Goal: Obtain resource: Obtain resource

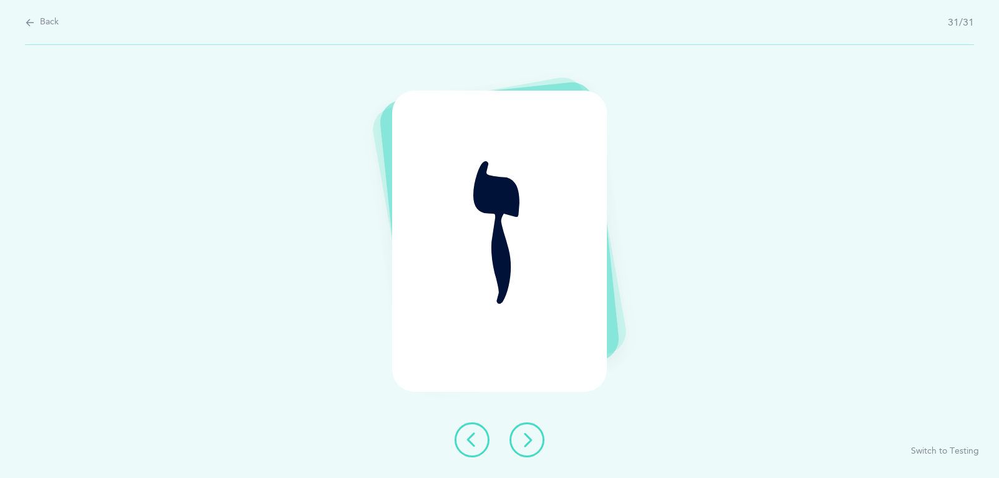
click at [49, 25] on span "Back" at bounding box center [49, 22] width 19 height 12
select select "87"
select select "single"
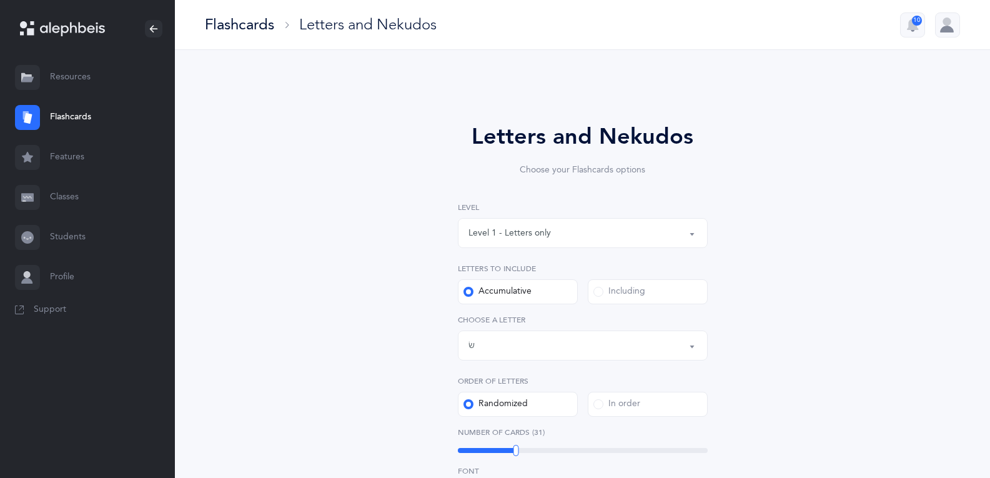
click at [82, 72] on link "Resources" at bounding box center [87, 77] width 175 height 40
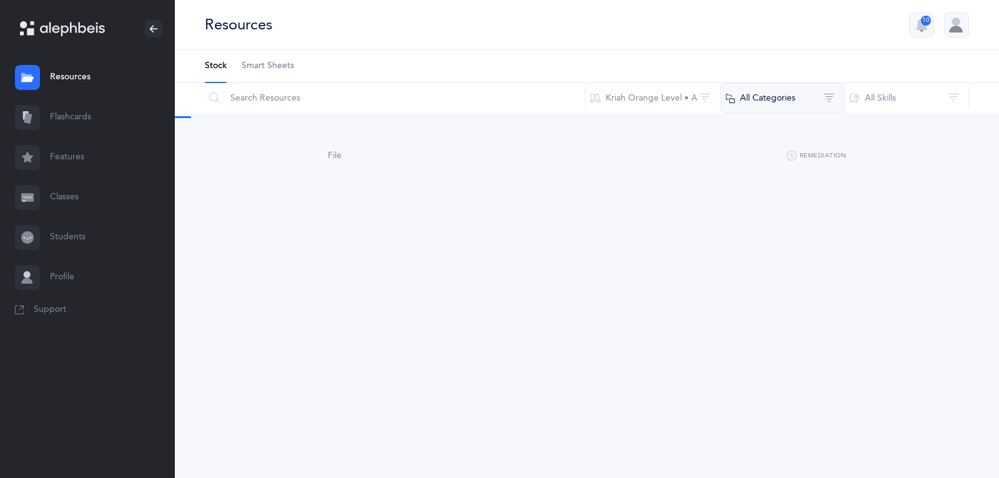
click at [781, 108] on button "All Categories" at bounding box center [782, 98] width 125 height 30
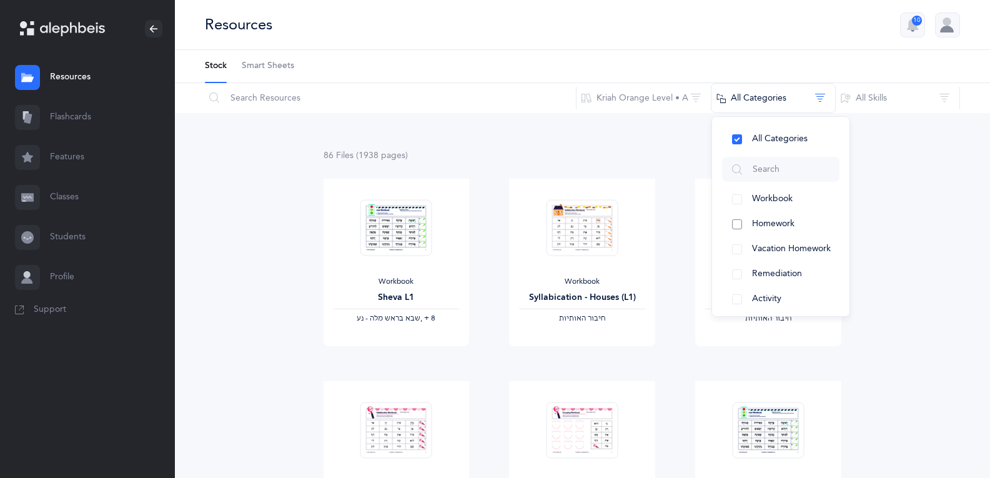
click at [787, 234] on button "Homework" at bounding box center [780, 224] width 117 height 25
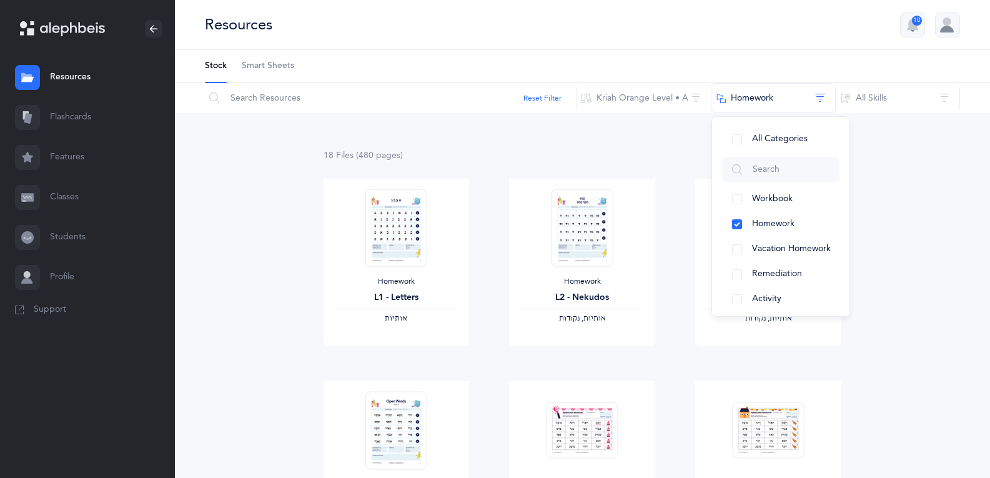
drag, startPoint x: 952, startPoint y: 419, endPoint x: 676, endPoint y: 398, distance: 276.8
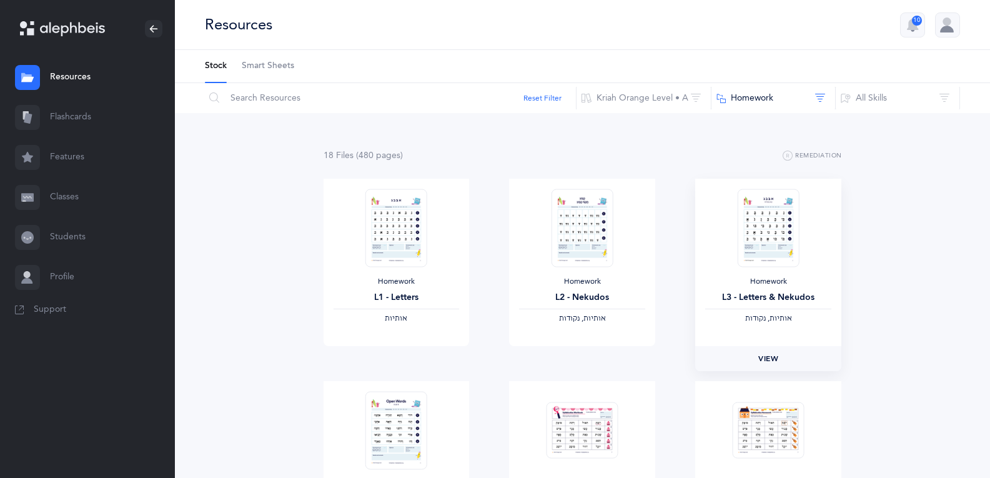
click at [767, 353] on span "View" at bounding box center [768, 358] width 20 height 11
click at [661, 100] on button "Kriah Orange Level • A" at bounding box center [644, 98] width 136 height 30
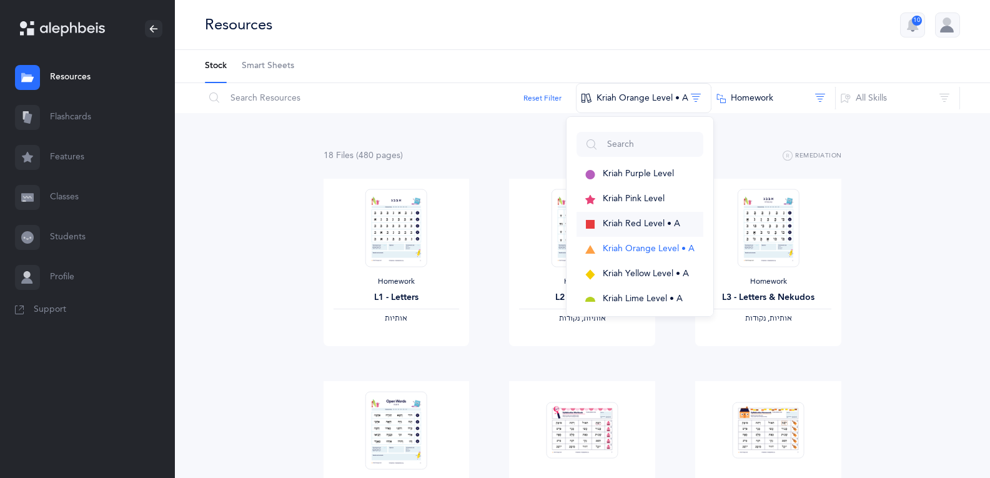
click at [644, 222] on span "Kriah Red Level • A" at bounding box center [641, 224] width 77 height 10
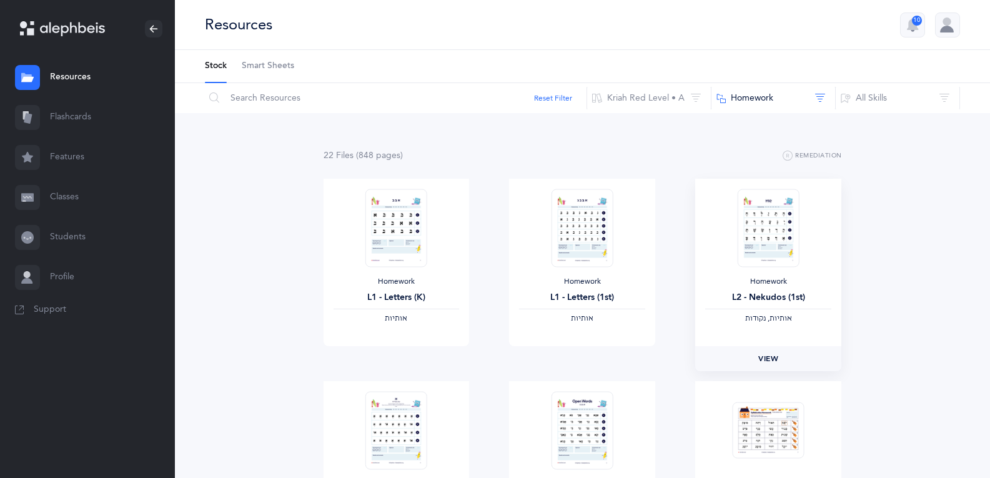
click at [782, 358] on link "View" at bounding box center [768, 358] width 146 height 25
